Goal: Task Accomplishment & Management: Manage account settings

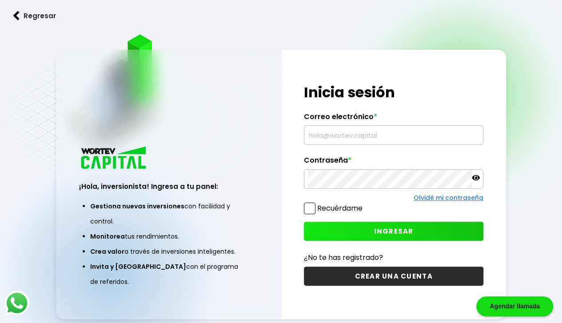
click at [373, 140] on input "text" at bounding box center [393, 135] width 171 height 19
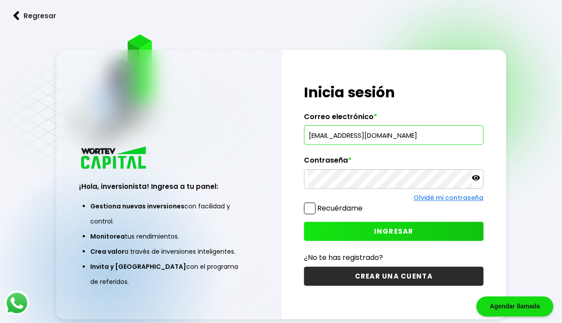
type input "[EMAIL_ADDRESS][DOMAIN_NAME]"
click at [350, 223] on button "INGRESAR" at bounding box center [393, 231] width 179 height 19
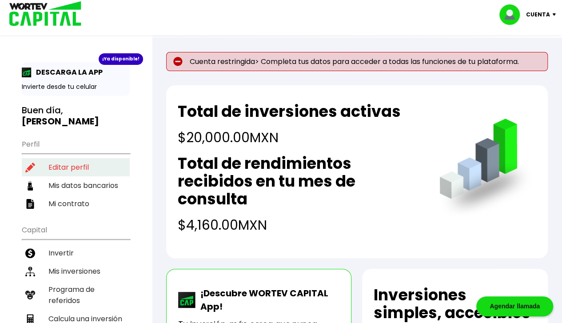
click at [55, 164] on li "Editar perfil" at bounding box center [76, 167] width 108 height 18
select select "Mujer"
select select "Posgrado"
select select "SI"
select select "STP"
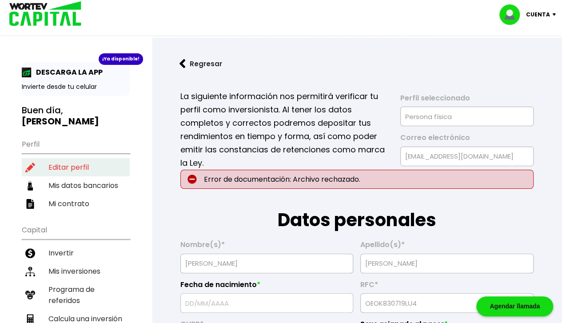
type input "[DATE]"
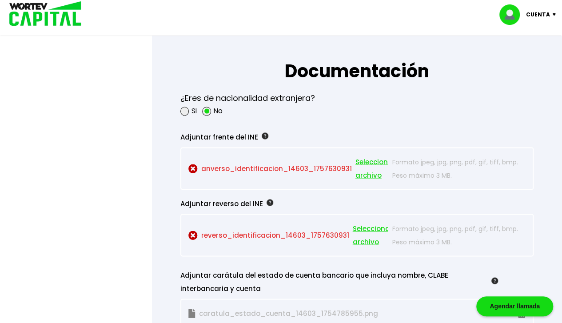
scroll to position [739, 0]
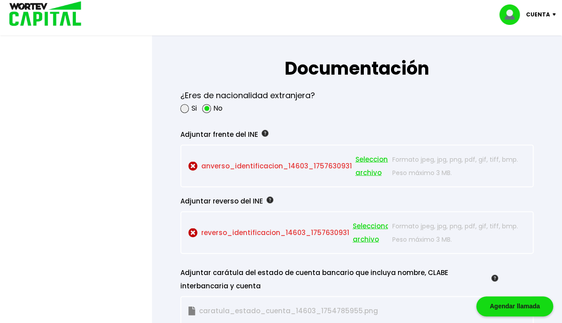
click at [360, 157] on span "Seleccionar archivo" at bounding box center [375, 165] width 40 height 27
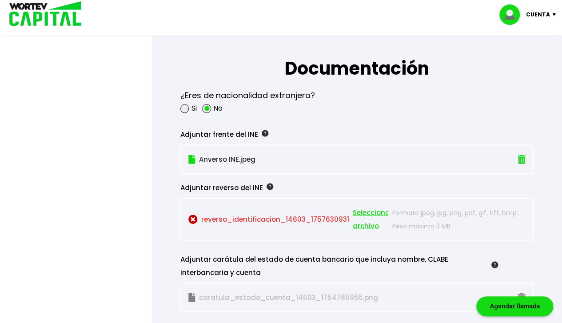
click at [360, 223] on span "Seleccionar archivo" at bounding box center [372, 219] width 40 height 27
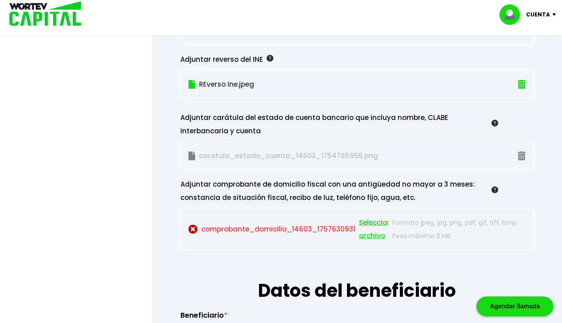
scroll to position [872, 0]
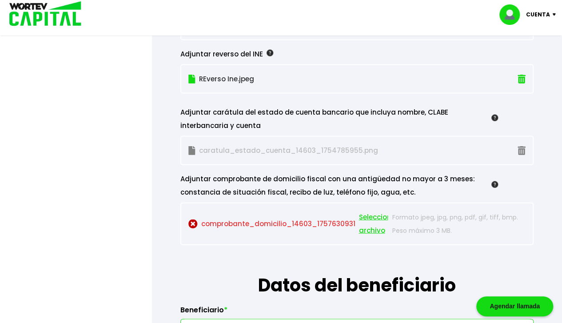
click at [369, 227] on span "Seleccionar archivo" at bounding box center [379, 223] width 40 height 27
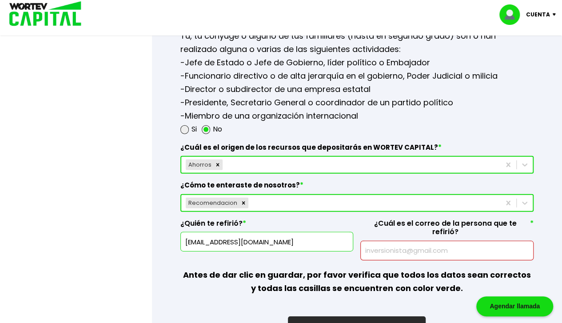
scroll to position [1271, 0]
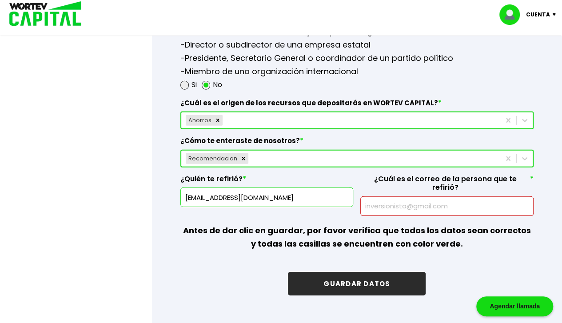
click at [409, 198] on input "text" at bounding box center [446, 206] width 165 height 19
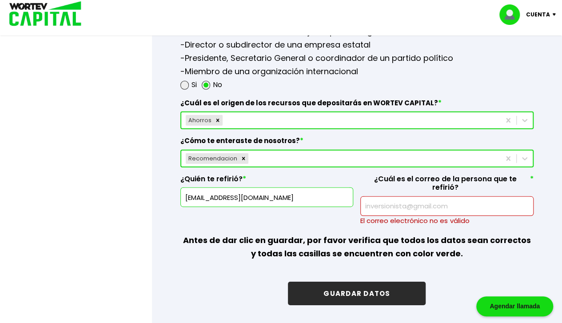
drag, startPoint x: 264, startPoint y: 193, endPoint x: 167, endPoint y: 193, distance: 96.8
click at [391, 198] on input "text" at bounding box center [446, 206] width 165 height 19
paste input "[EMAIL_ADDRESS][DOMAIN_NAME]"
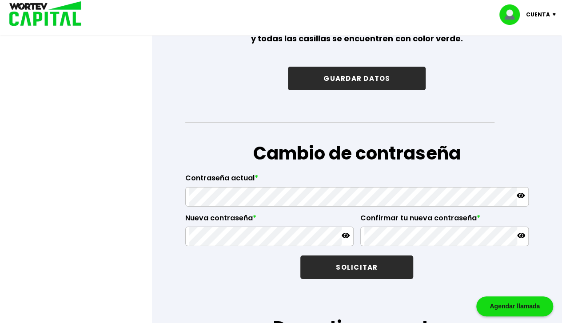
scroll to position [1493, 0]
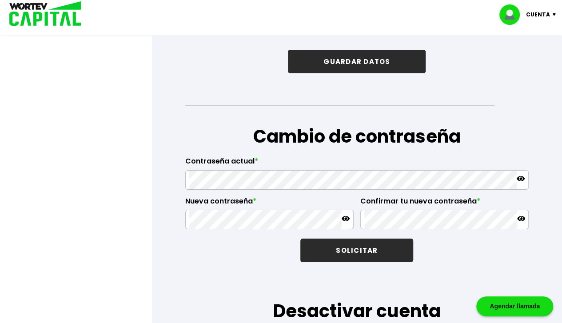
type input "[EMAIL_ADDRESS][DOMAIN_NAME]"
click at [360, 50] on button "GUARDAR DATOS" at bounding box center [357, 62] width 138 height 24
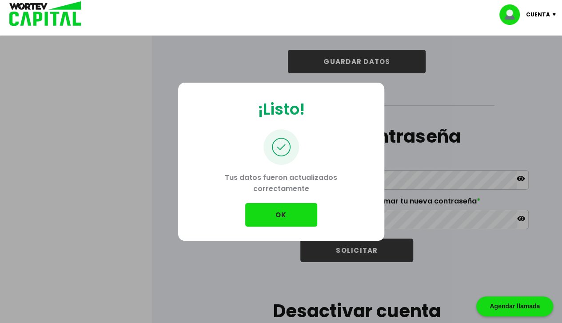
click at [265, 213] on button "OK" at bounding box center [281, 215] width 72 height 24
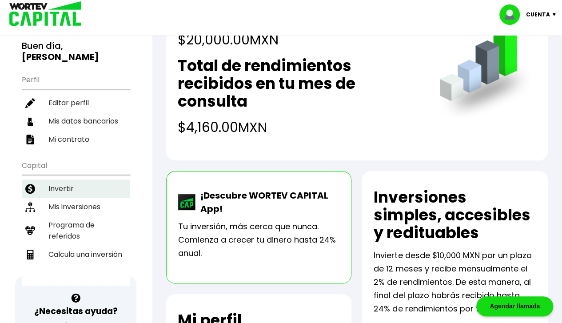
scroll to position [89, 0]
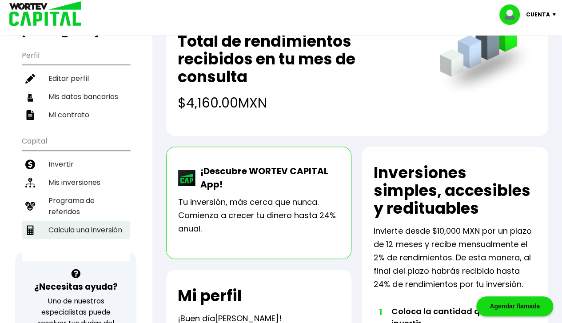
click at [64, 221] on li "Calcula una inversión" at bounding box center [76, 230] width 108 height 18
select select "1"
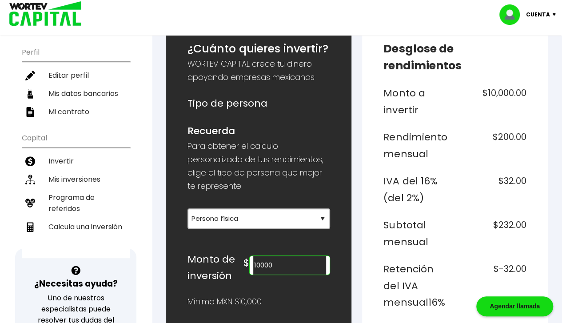
scroll to position [72, 0]
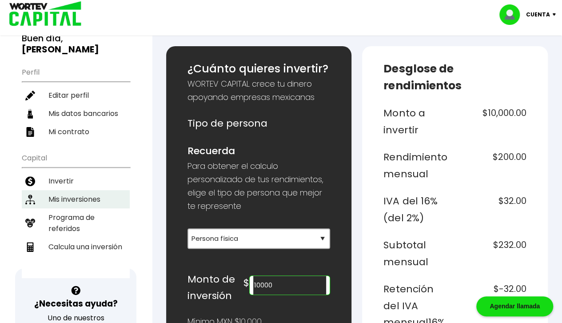
click at [69, 191] on li "Mis inversiones" at bounding box center [76, 199] width 108 height 18
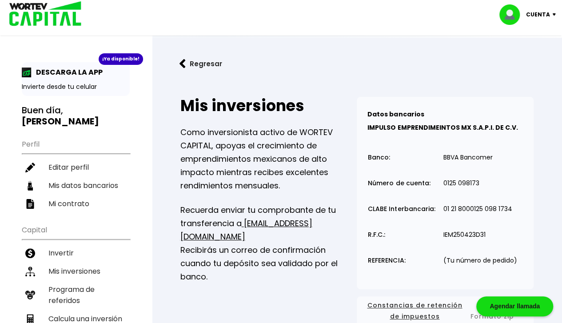
click at [27, 71] on img at bounding box center [27, 72] width 10 height 10
click at [110, 58] on div "¡Ya disponible!" at bounding box center [121, 59] width 44 height 12
click at [538, 12] on p "Cuenta" at bounding box center [538, 14] width 24 height 13
click at [532, 60] on li "Cerrar sesión" at bounding box center [528, 59] width 71 height 18
